Goal: Transaction & Acquisition: Purchase product/service

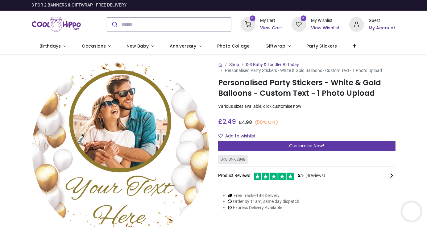
click at [308, 146] on span "Customise Now!" at bounding box center [307, 146] width 35 height 6
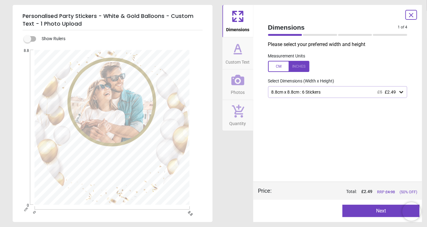
click at [410, 16] on icon at bounding box center [412, 15] width 4 height 4
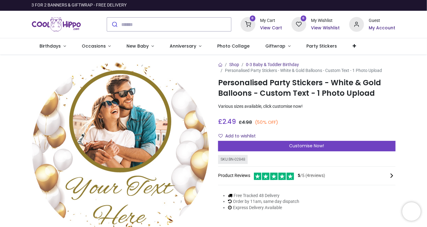
click at [94, 31] on div at bounding box center [64, 24] width 75 height 27
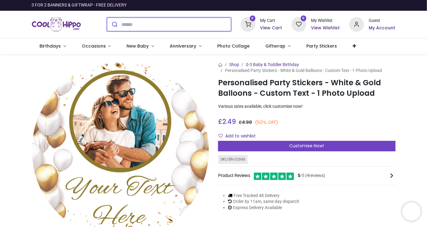
click at [122, 23] on input "search" at bounding box center [177, 25] width 110 height 14
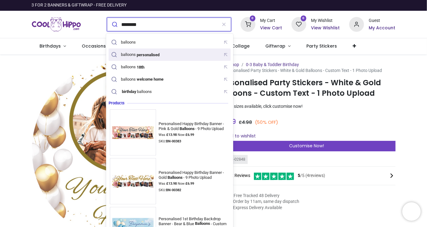
click at [130, 54] on div "balloons personalised" at bounding box center [140, 54] width 39 height 5
type input "**********"
